Goal: Contribute content: Add original content to the website for others to see

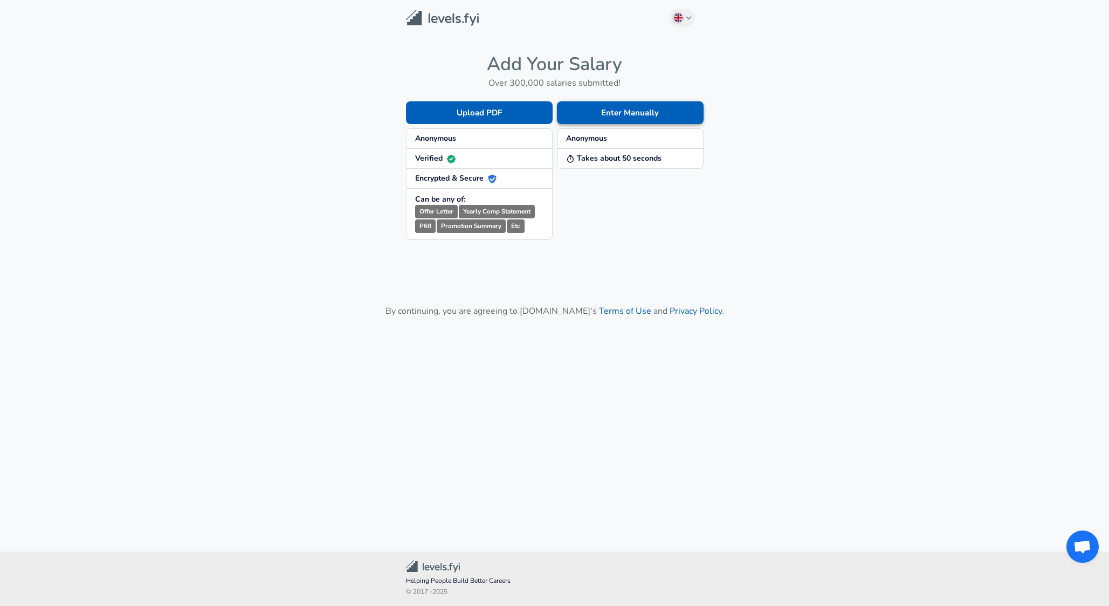
click at [618, 118] on button "Enter Manually" at bounding box center [630, 112] width 147 height 23
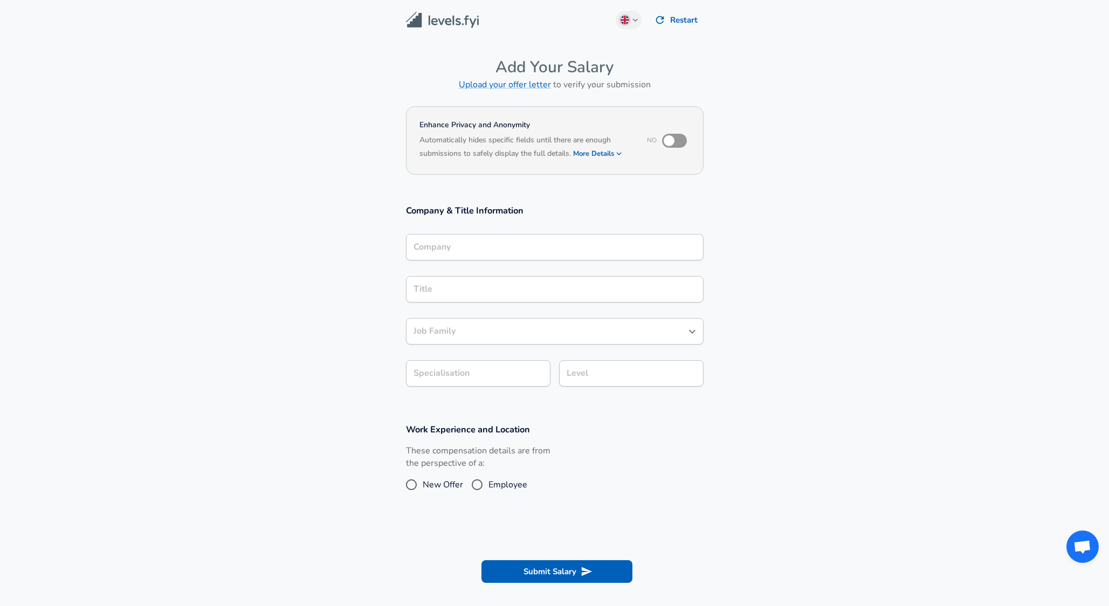
click at [525, 260] on div "Company" at bounding box center [555, 247] width 298 height 26
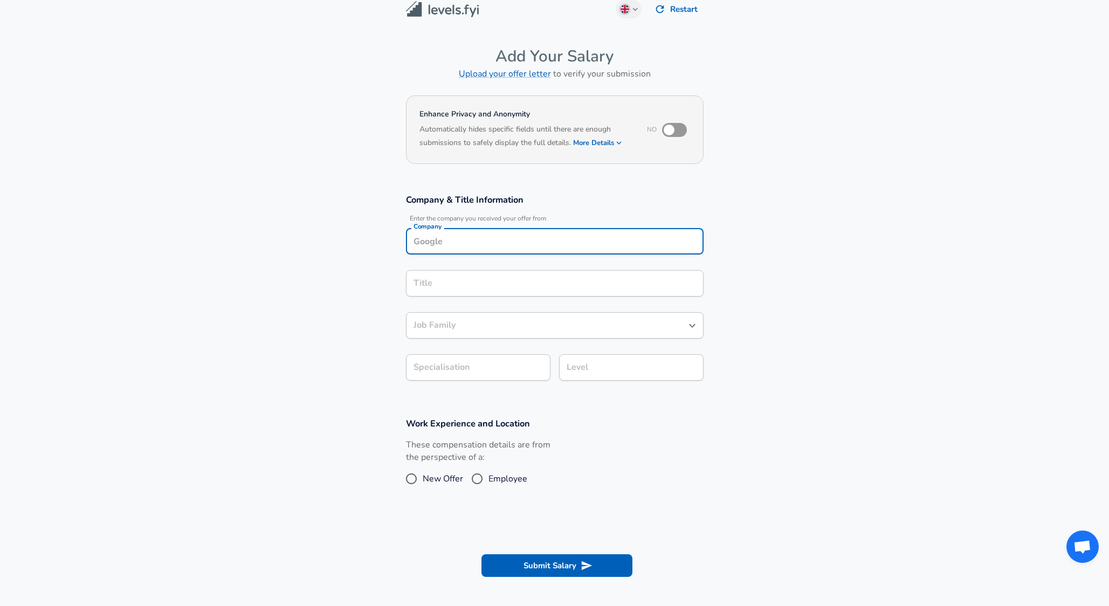
click at [524, 249] on input "Company" at bounding box center [555, 241] width 288 height 17
click at [540, 265] on li "Salesfo rce" at bounding box center [555, 267] width 298 height 16
type input "Salesforce"
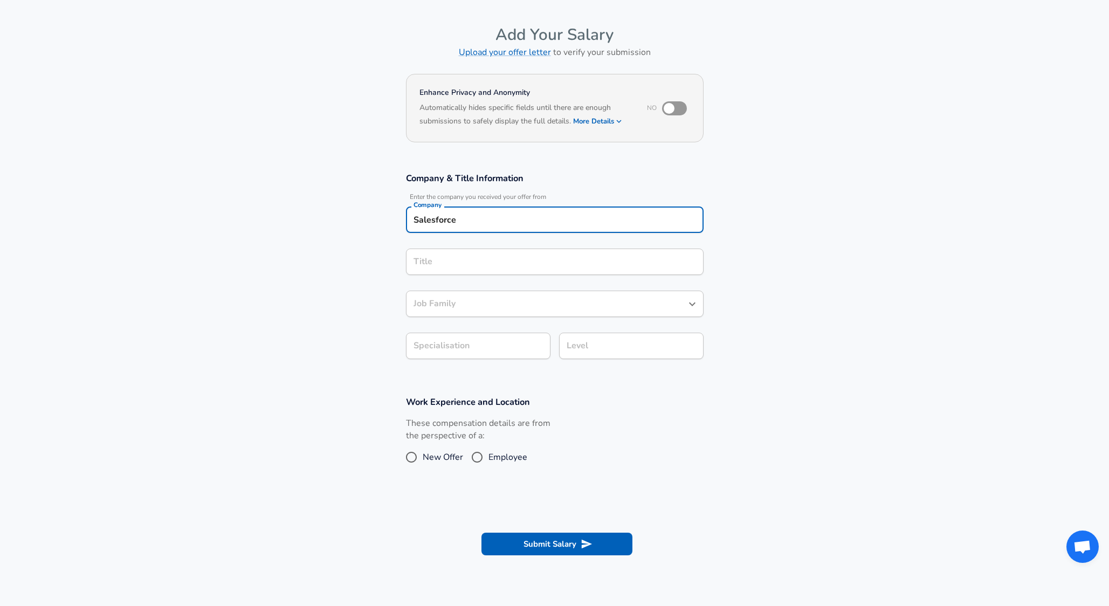
click at [507, 270] on input "Title" at bounding box center [555, 261] width 288 height 17
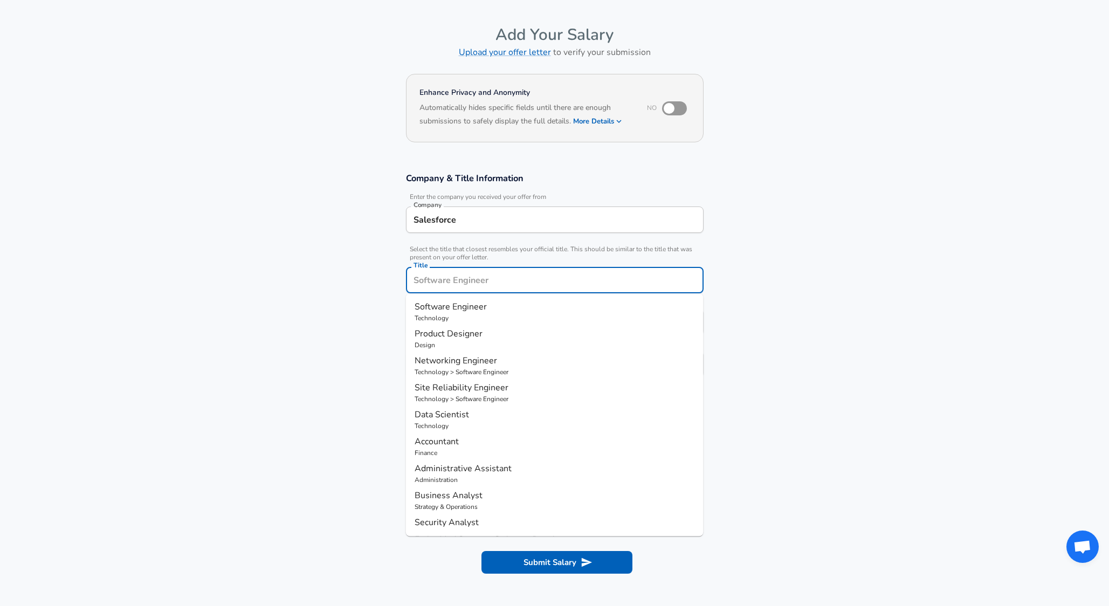
click at [505, 301] on p "Software Engineer" at bounding box center [554, 306] width 280 height 13
type input "Software Engineer"
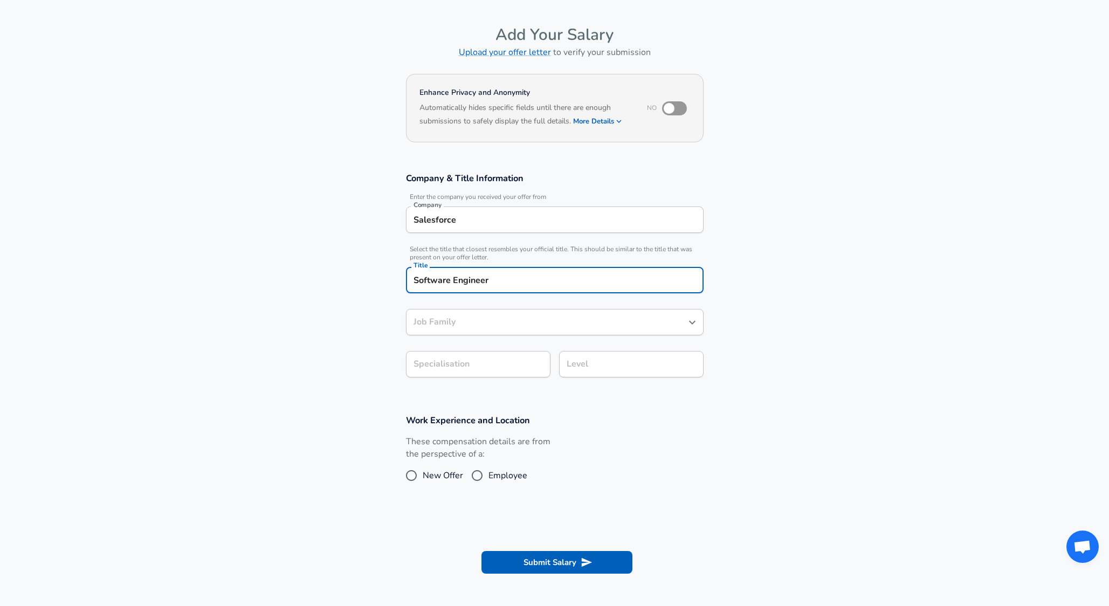
type input "Software Engineer"
click at [495, 319] on input "Software Engineer" at bounding box center [547, 322] width 272 height 17
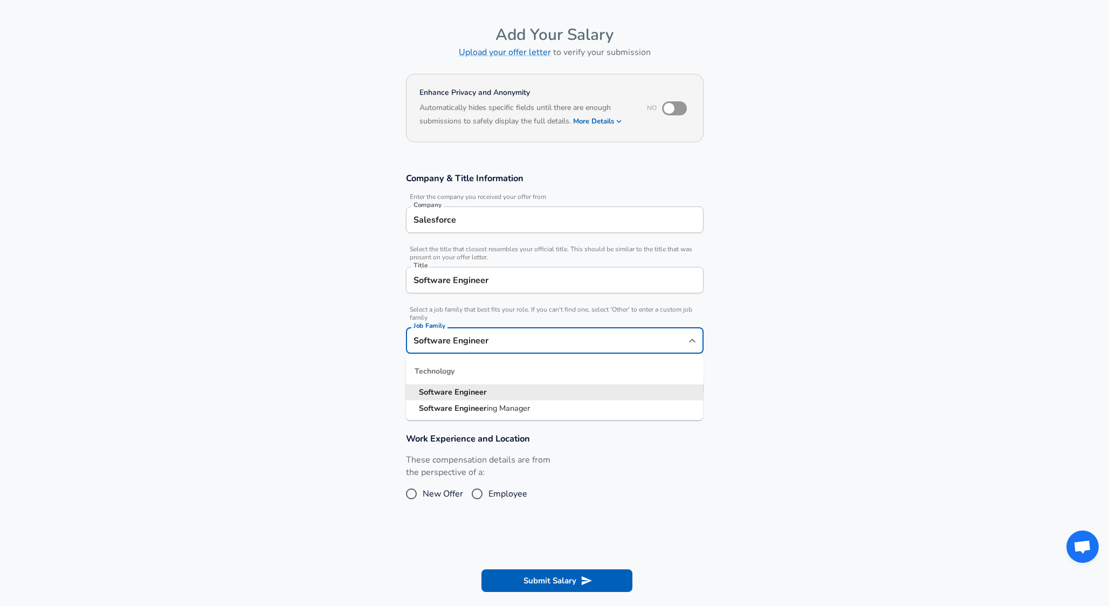
scroll to position [54, 0]
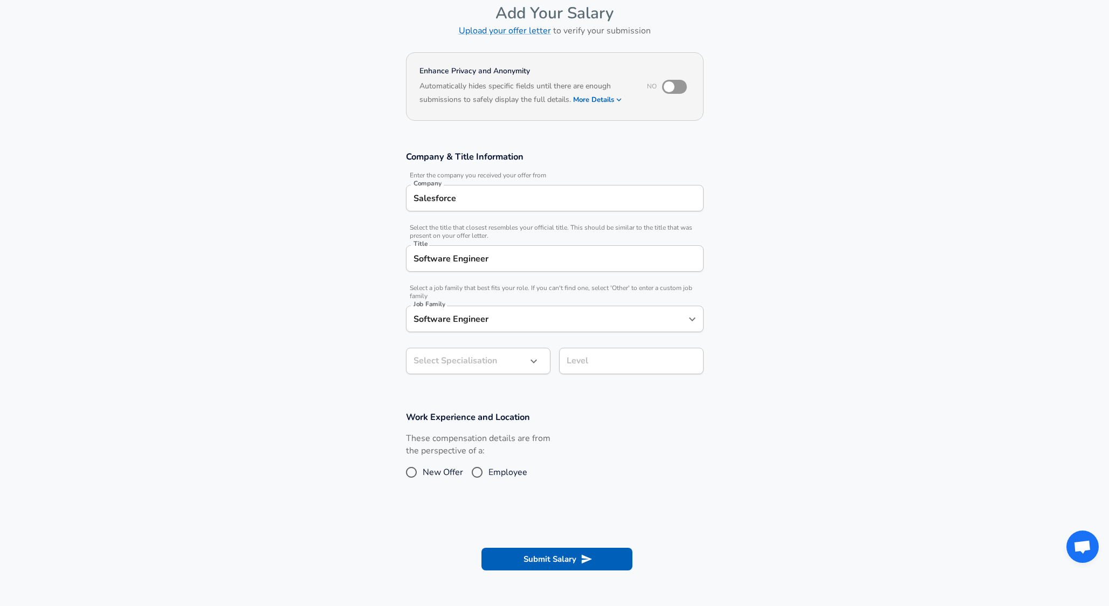
drag, startPoint x: 805, startPoint y: 359, endPoint x: 596, endPoint y: 377, distance: 209.3
click at [803, 360] on section "Company & Title Information Enter the company you received your offer from Comp…" at bounding box center [554, 268] width 1109 height 260
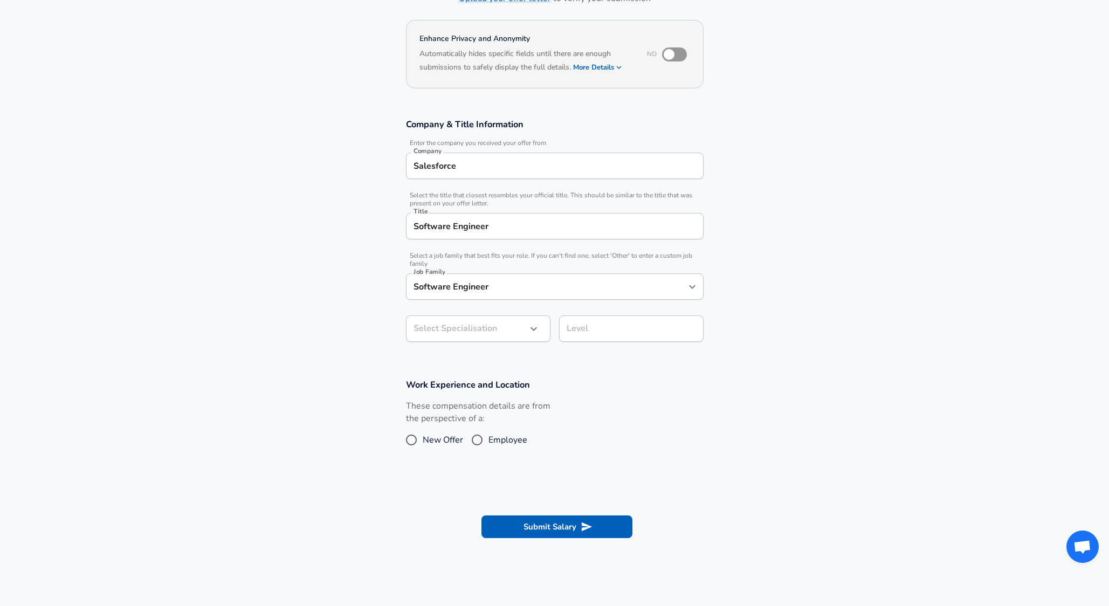
click at [500, 353] on body "English ([GEOGRAPHIC_DATA]) Change Restart Add Your Salary Upload your offer le…" at bounding box center [554, 217] width 1109 height 606
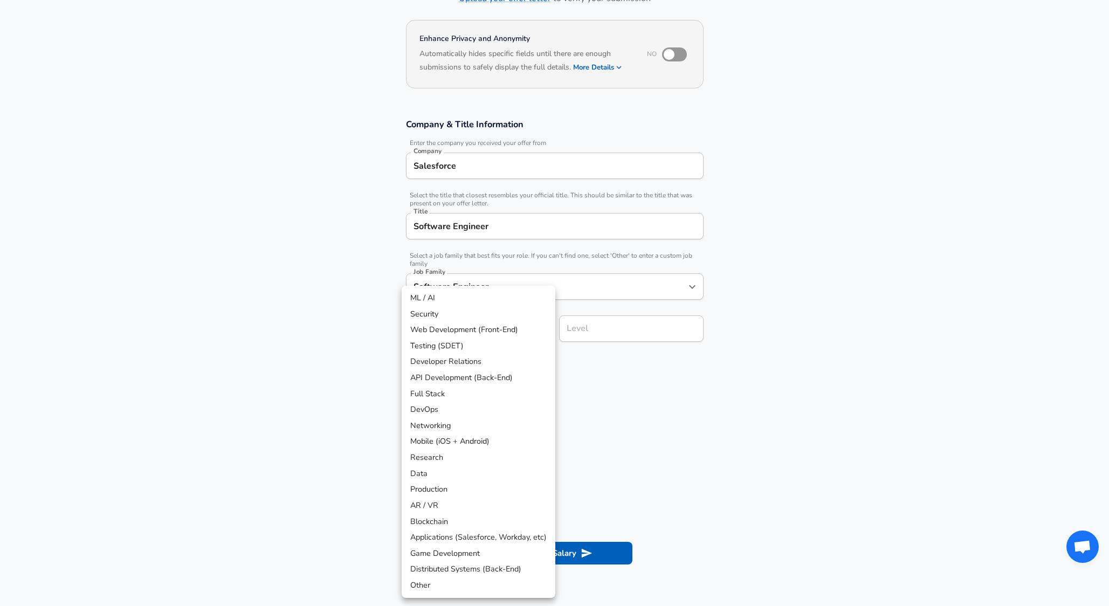
click at [476, 332] on li "Web Development (Front-End)" at bounding box center [479, 330] width 154 height 16
type input "Web Development (Front-End)"
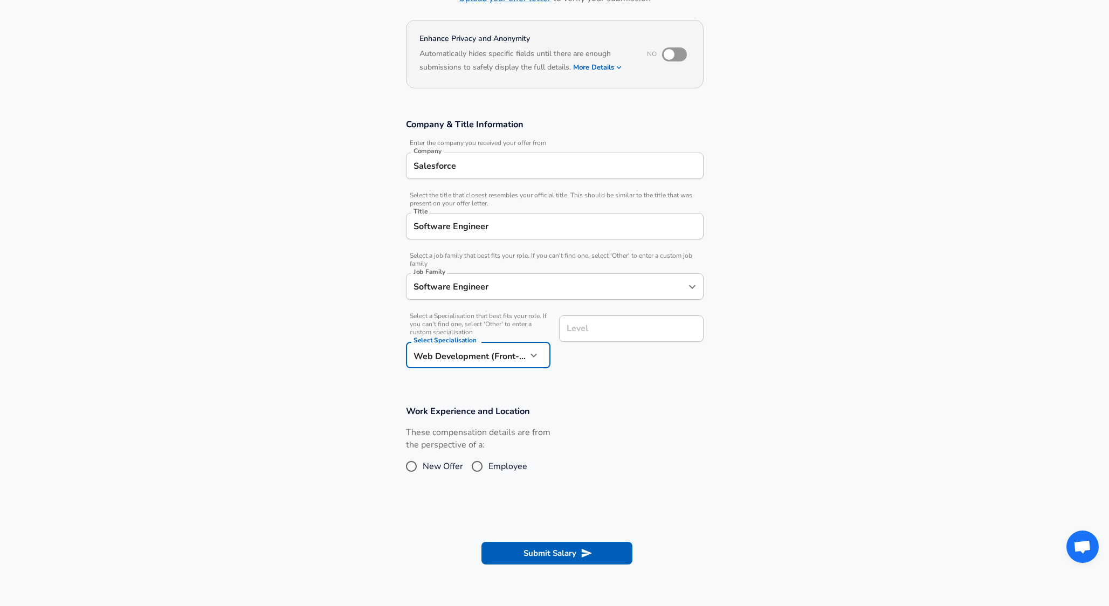
scroll to position [108, 0]
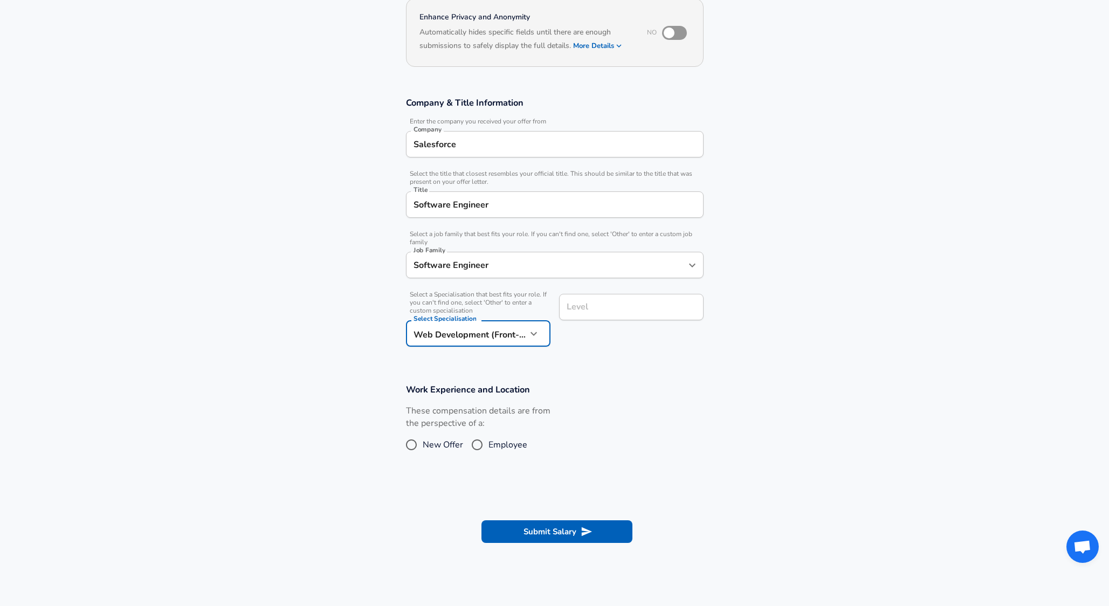
click at [581, 323] on div "Level Level" at bounding box center [631, 308] width 144 height 29
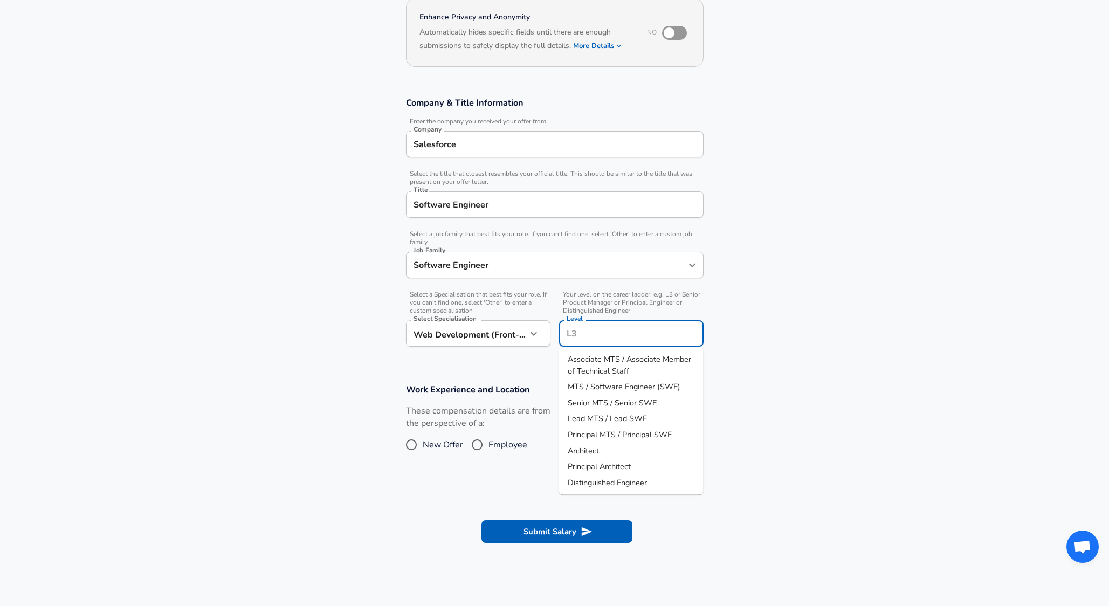
click at [615, 405] on span "Senior MTS / Senior SWE" at bounding box center [612, 402] width 89 height 11
type input "Senior MTS / Senior SWE"
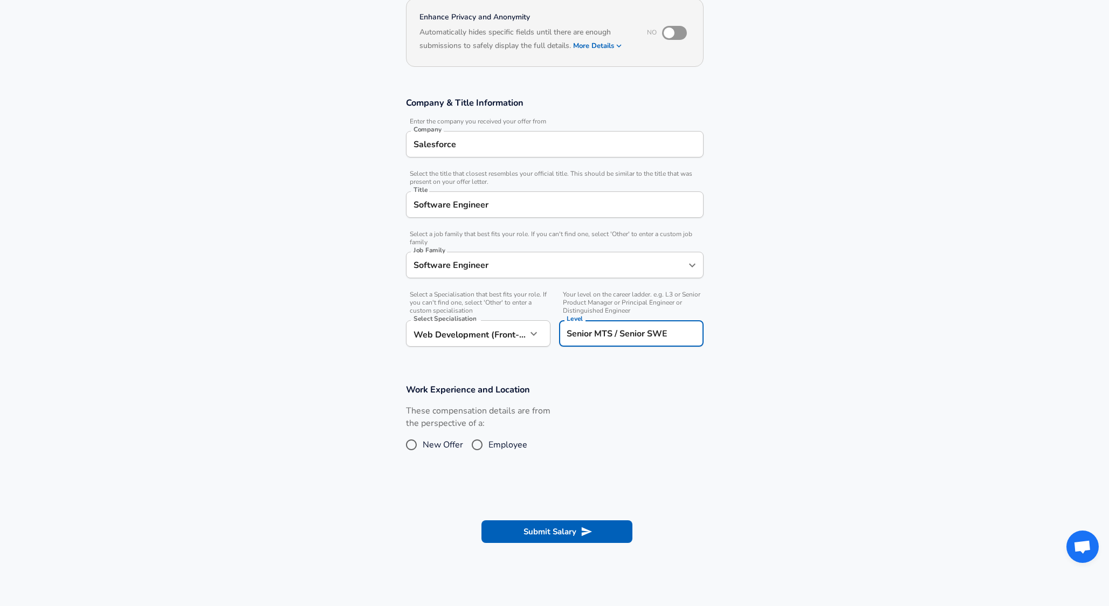
click at [475, 443] on input "Employee" at bounding box center [477, 444] width 23 height 17
radio input "true"
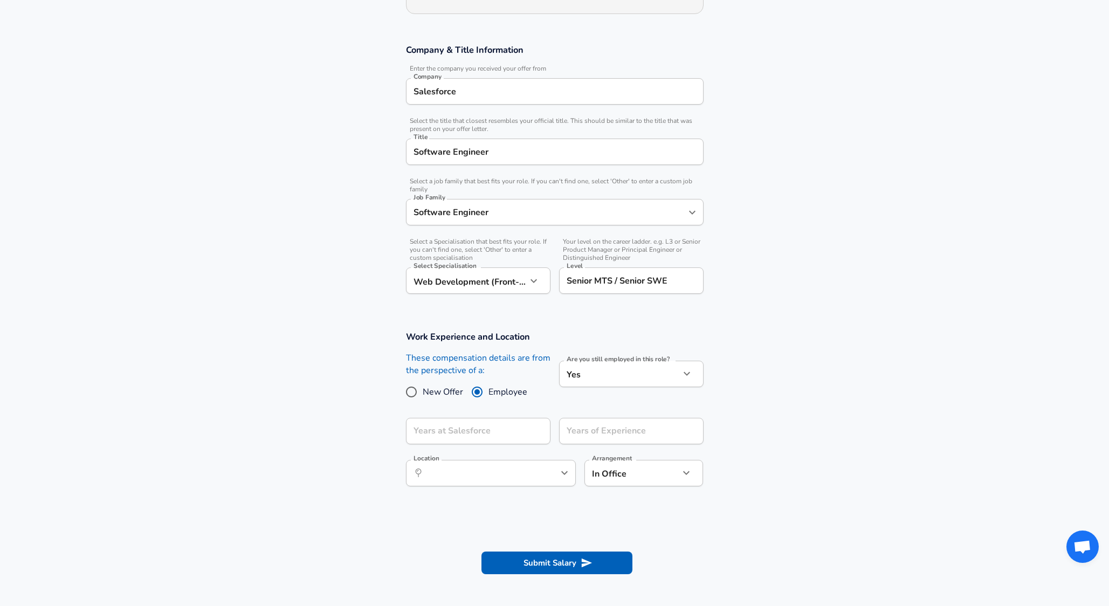
scroll to position [192, 0]
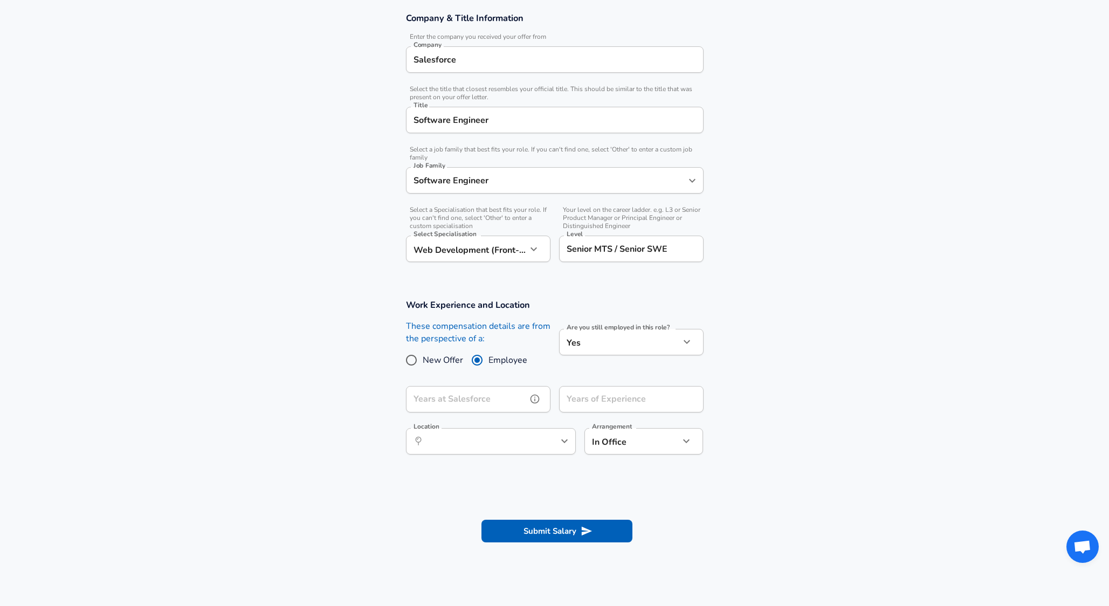
click at [485, 407] on input "Years at Salesforce" at bounding box center [466, 399] width 121 height 26
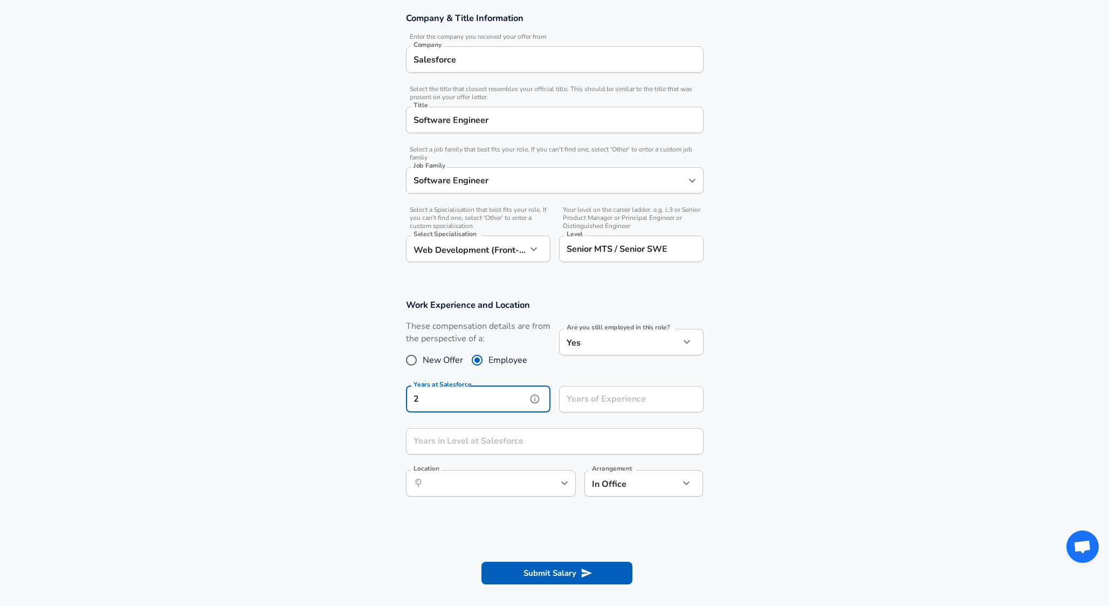
type input "2"
click at [593, 402] on input "Years of Experience" at bounding box center [619, 399] width 121 height 26
type input "6"
click at [542, 444] on input "Years in Level at Salesforce" at bounding box center [543, 441] width 274 height 26
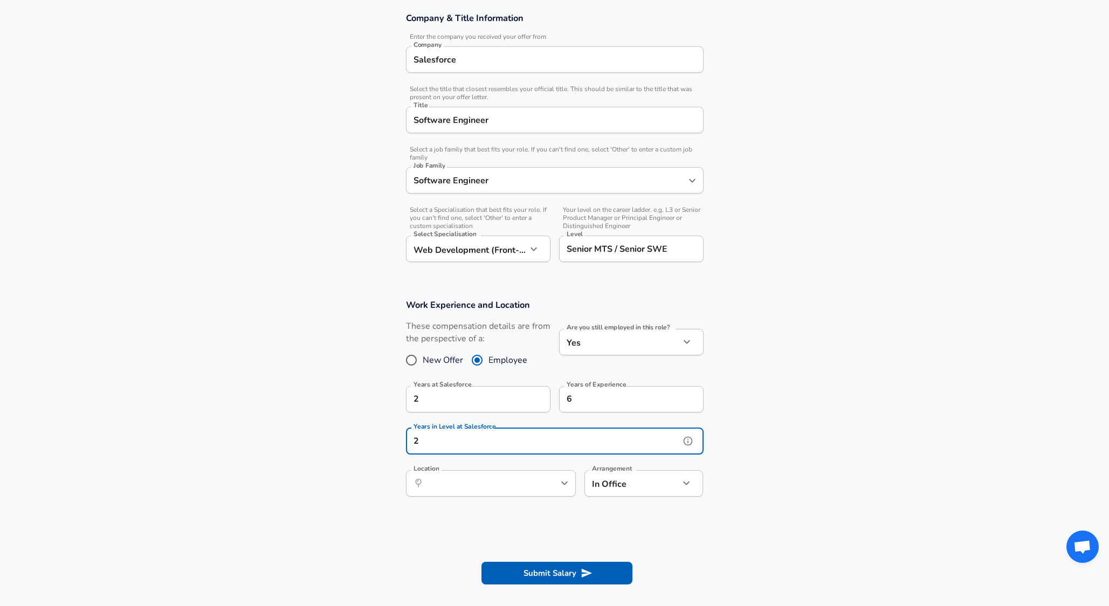
click at [541, 478] on icon "help" at bounding box center [546, 483] width 11 height 11
type input "2"
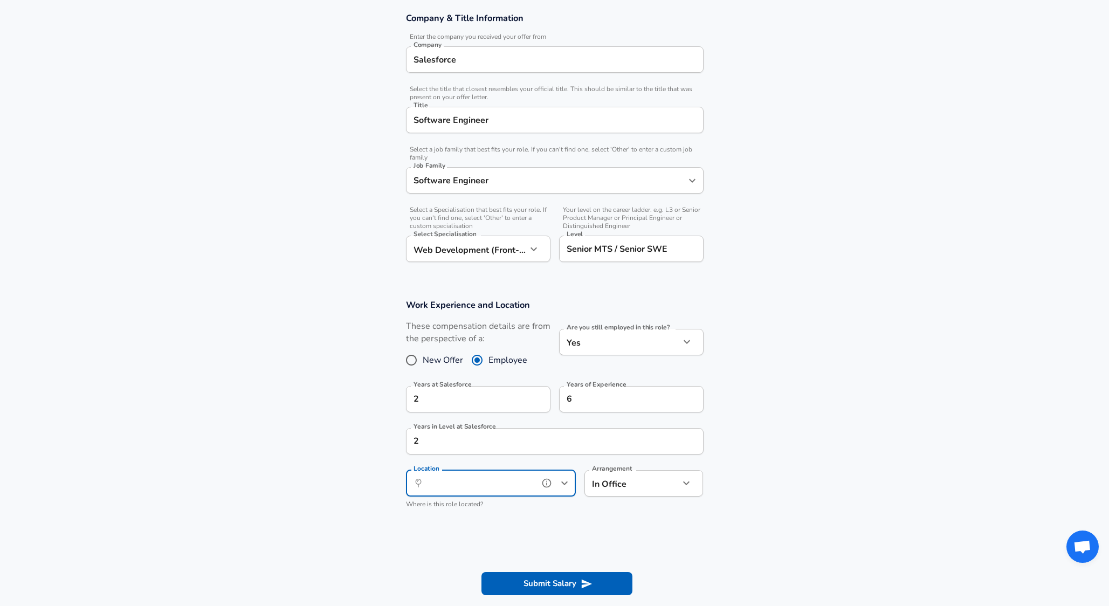
click at [523, 488] on input "Location" at bounding box center [479, 483] width 110 height 17
click at [522, 508] on li "Beng [PERSON_NAME], [GEOGRAPHIC_DATA]" at bounding box center [491, 514] width 170 height 27
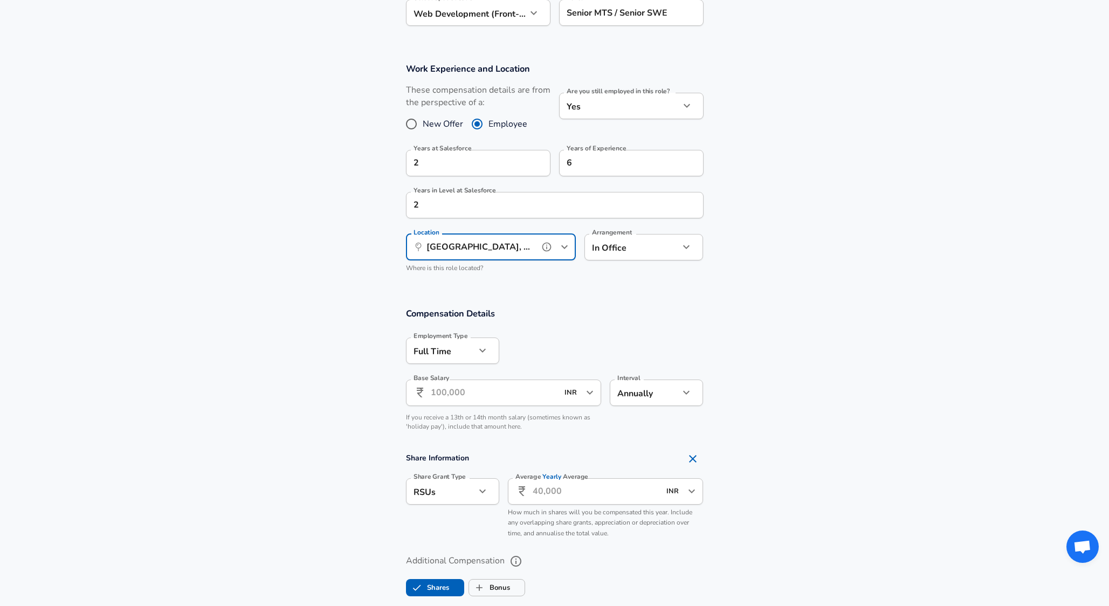
scroll to position [436, 0]
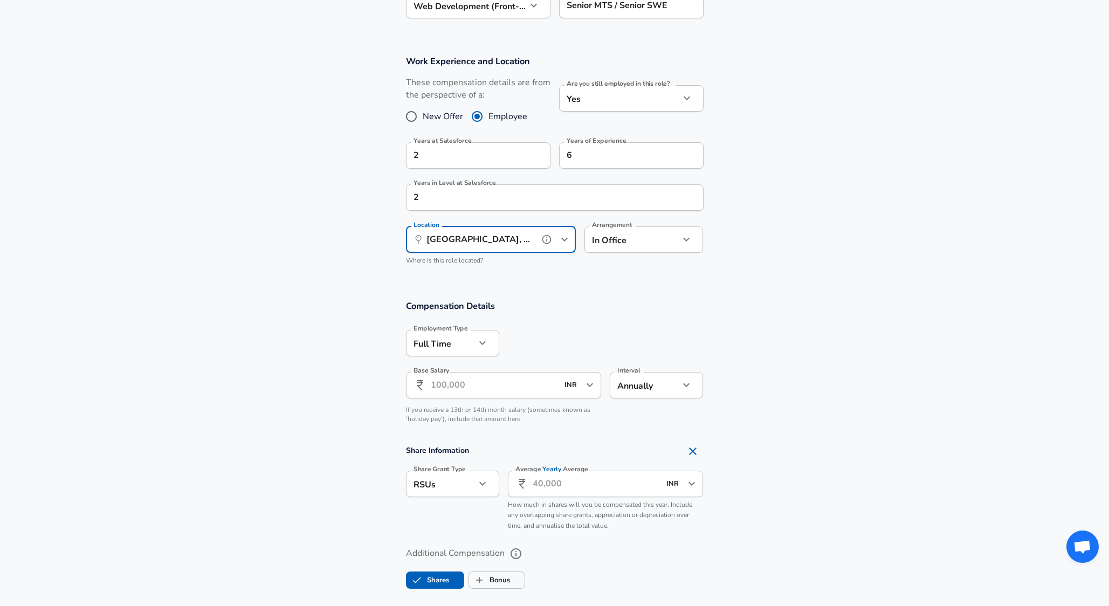
type input "[GEOGRAPHIC_DATA], [GEOGRAPHIC_DATA], [GEOGRAPHIC_DATA]"
click at [457, 385] on input "Base Salary" at bounding box center [495, 385] width 128 height 26
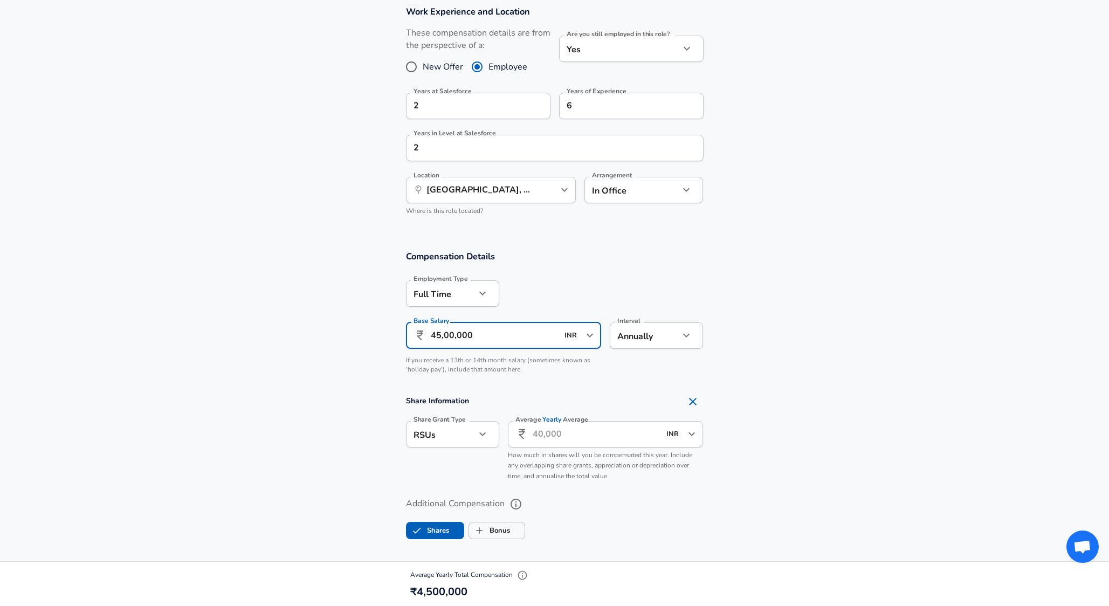
scroll to position [487, 0]
type input "45,00,000"
click at [546, 439] on input "Average Yearly Average" at bounding box center [597, 433] width 128 height 26
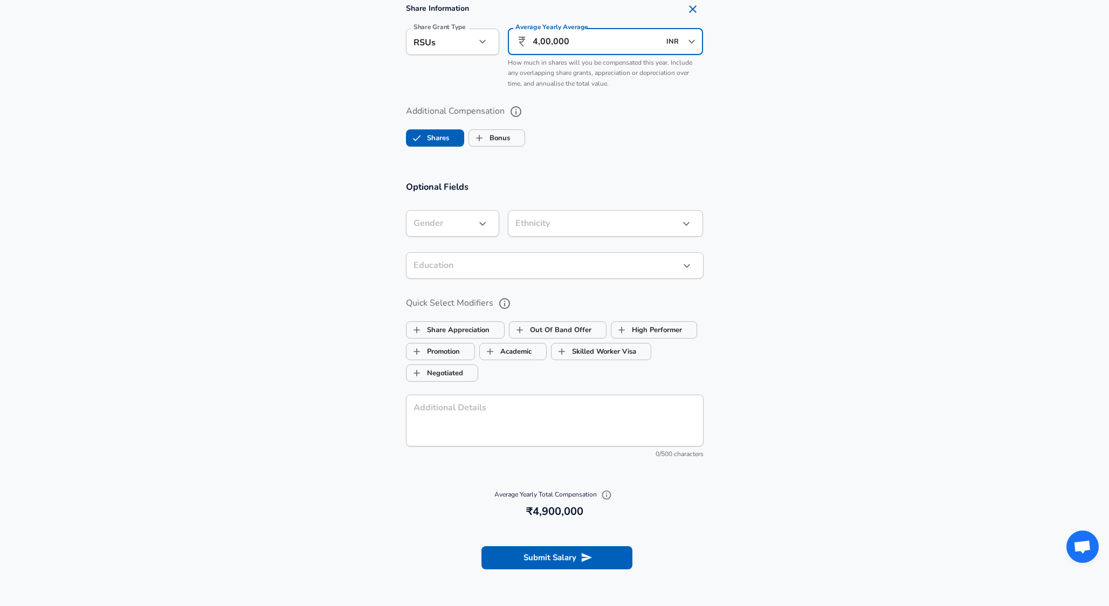
scroll to position [887, 0]
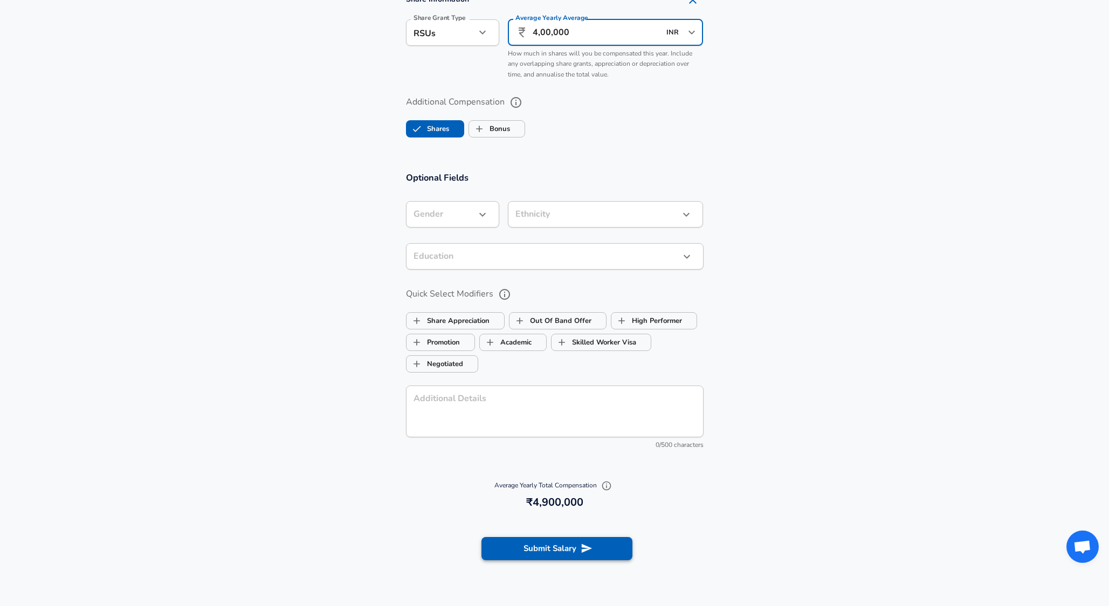
type input "4,00,000"
click at [597, 543] on button "Submit Salary" at bounding box center [556, 548] width 151 height 23
